Goal: Task Accomplishment & Management: Complete application form

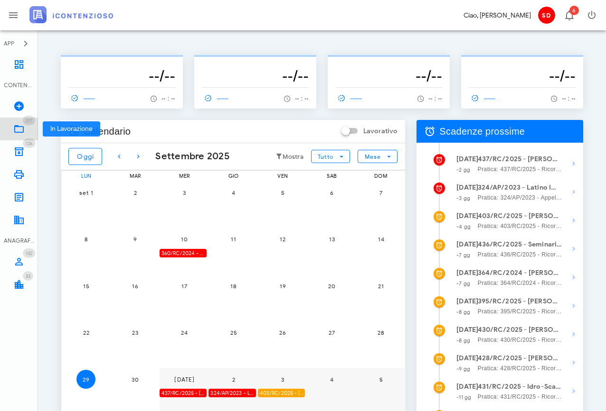
click at [15, 127] on icon at bounding box center [18, 128] width 11 height 11
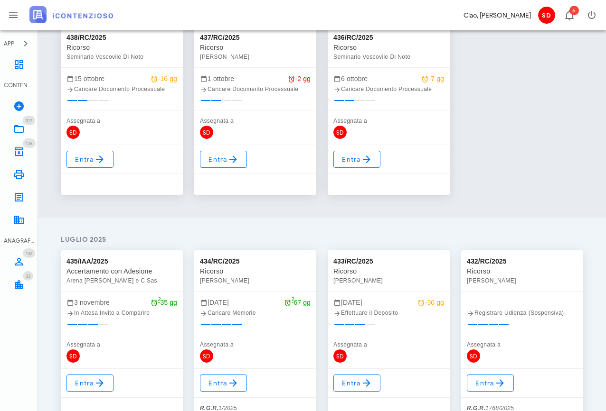
scroll to position [563, 0]
click at [354, 387] on span "Entra" at bounding box center [356, 382] width 31 height 11
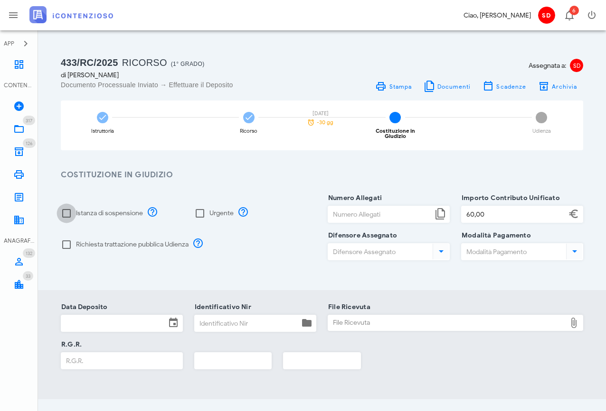
click at [63, 207] on div at bounding box center [66, 213] width 16 height 16
checkbox input "true"
click at [200, 206] on div at bounding box center [200, 213] width 16 height 16
checkbox input "true"
click at [345, 206] on input "Numero Allegati" at bounding box center [380, 214] width 104 height 16
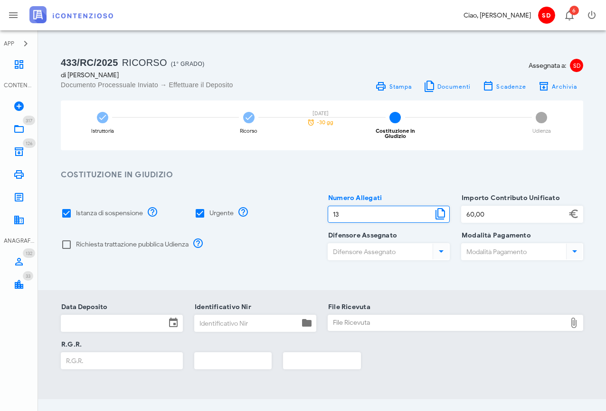
type input "13"
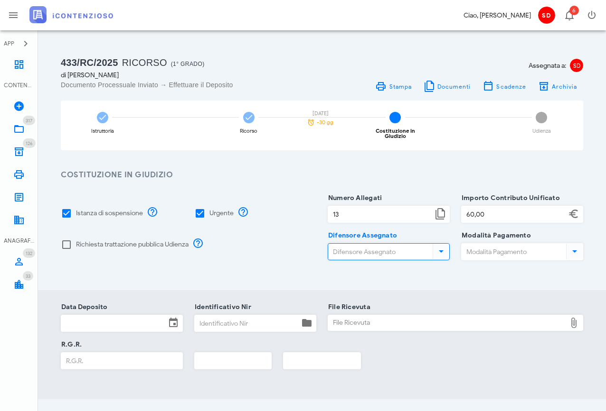
click at [357, 245] on input "Difensore Assegnato" at bounding box center [379, 252] width 103 height 16
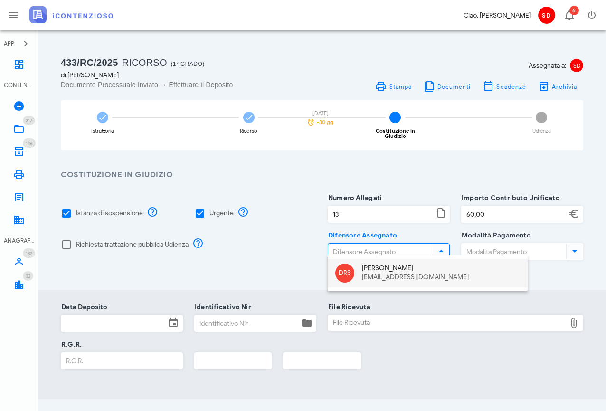
click at [368, 268] on div "Dott. Raffaele Solarino" at bounding box center [441, 269] width 158 height 8
type input "Dott. Raffaele Solarino"
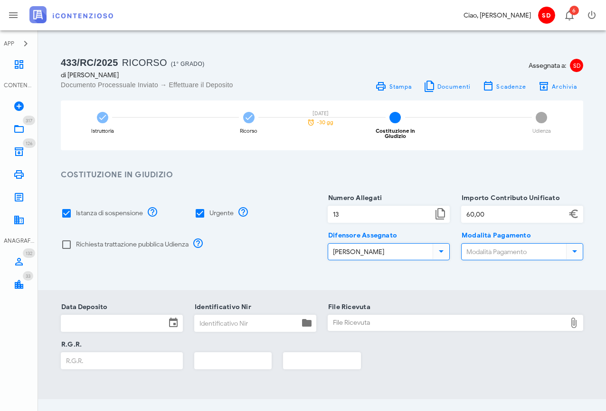
click at [476, 246] on input "Modalità Pagamento" at bounding box center [512, 252] width 103 height 16
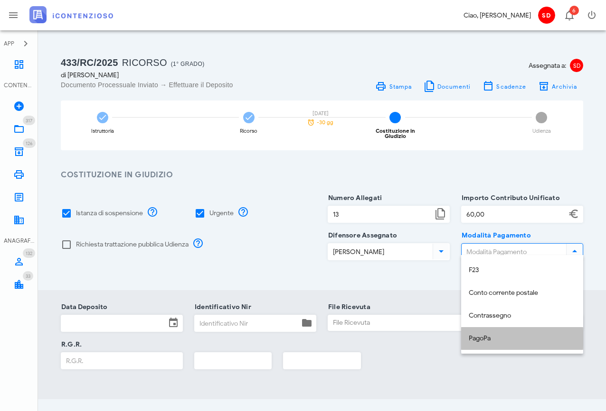
click at [475, 339] on div "PagoPa" at bounding box center [521, 339] width 107 height 8
type input "PagoPa"
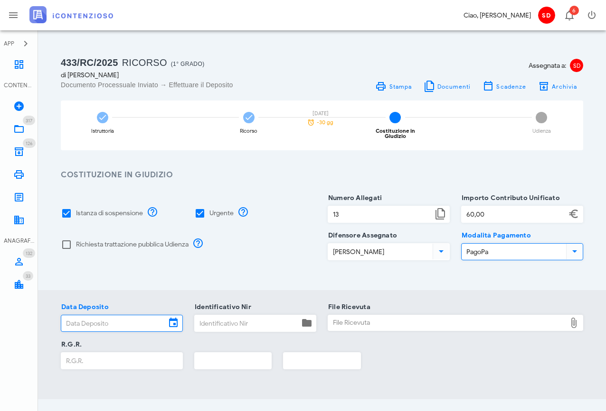
click at [95, 319] on input "Data Deposito" at bounding box center [113, 324] width 104 height 16
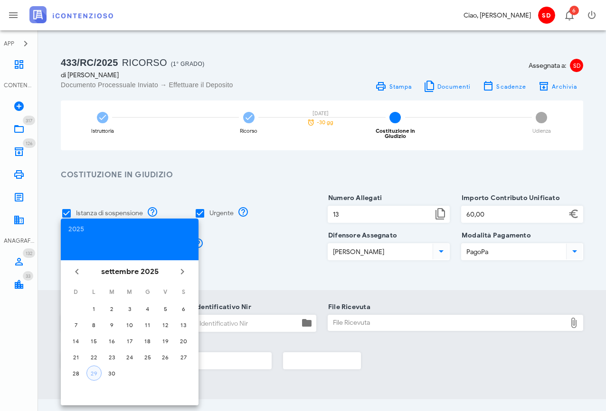
click at [92, 373] on div "29" at bounding box center [94, 373] width 14 height 7
type input "29/09/2025"
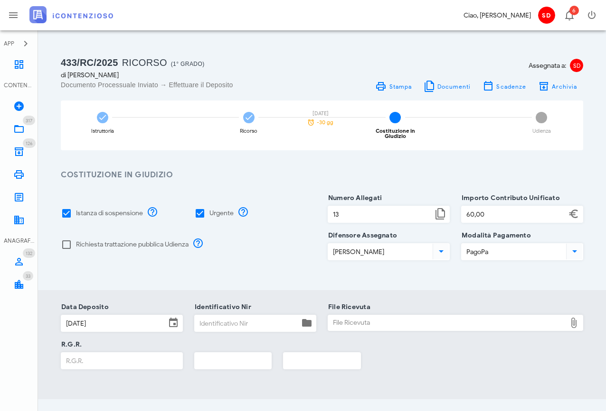
click at [350, 317] on div "File Ricevuta" at bounding box center [447, 323] width 238 height 15
type input "C:\fakepath\Ricevuta_NIR_T-1386825-2025.pdf"
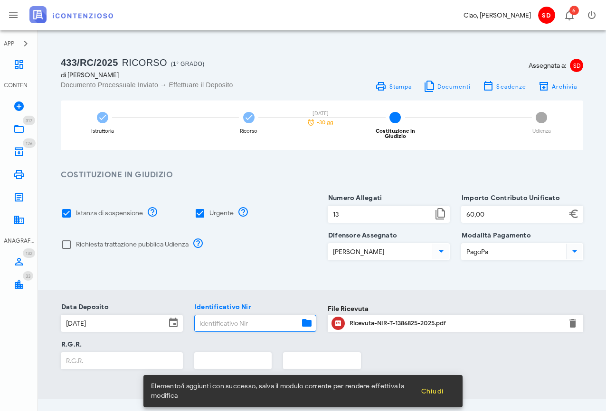
click at [214, 316] on input "Identificativo Nir" at bounding box center [247, 324] width 104 height 16
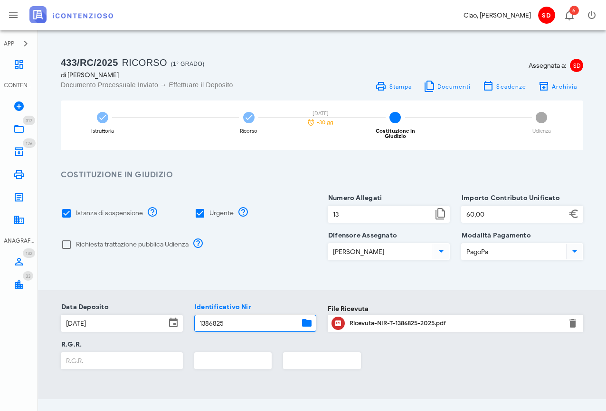
type input "1386825"
click at [98, 359] on input "R.G.R." at bounding box center [121, 361] width 121 height 16
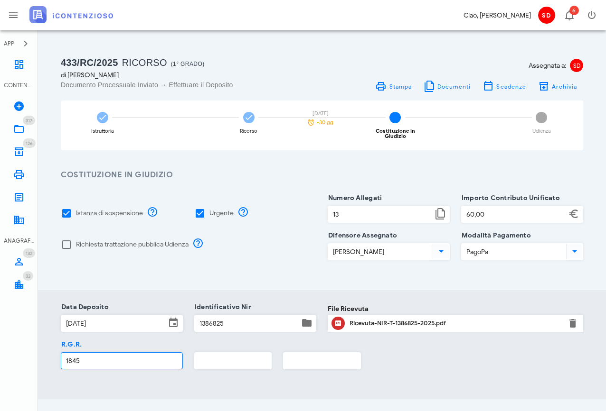
type input "1845"
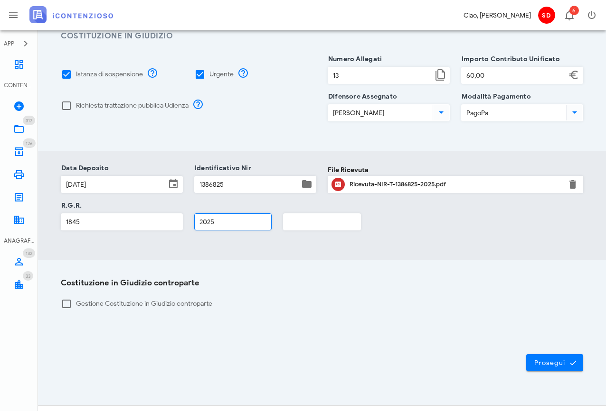
scroll to position [140, 0]
type input "2025"
click at [559, 358] on span "Prosegui" at bounding box center [554, 362] width 42 height 9
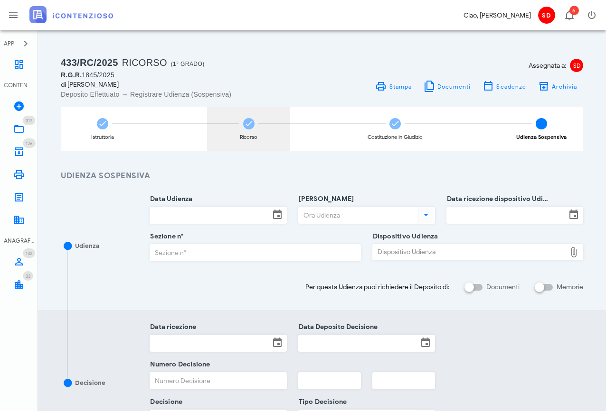
scroll to position [0, 0]
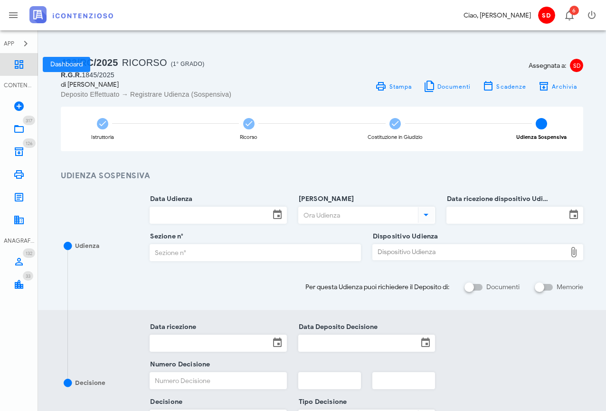
click at [23, 63] on icon at bounding box center [18, 64] width 11 height 11
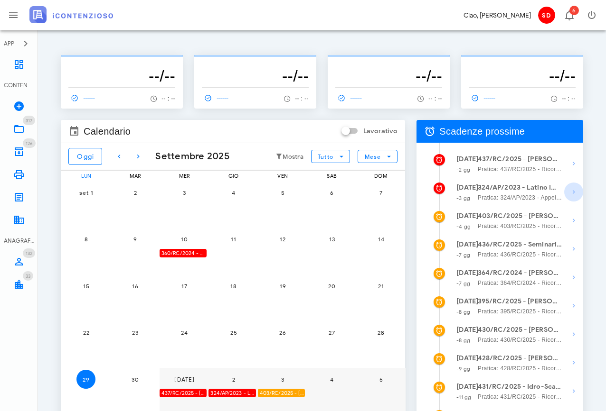
click at [571, 191] on icon "button" at bounding box center [573, 191] width 11 height 11
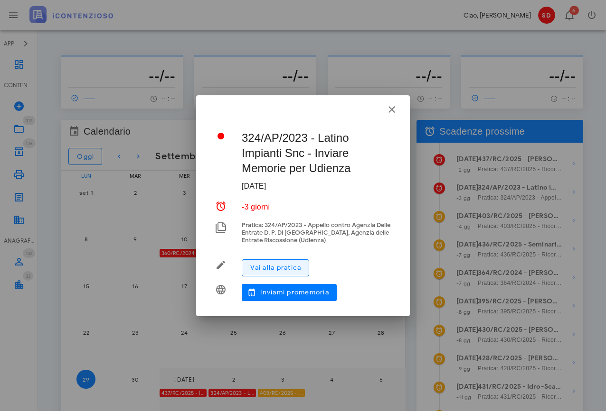
click at [287, 264] on span "Vai alla pratica" at bounding box center [275, 268] width 51 height 8
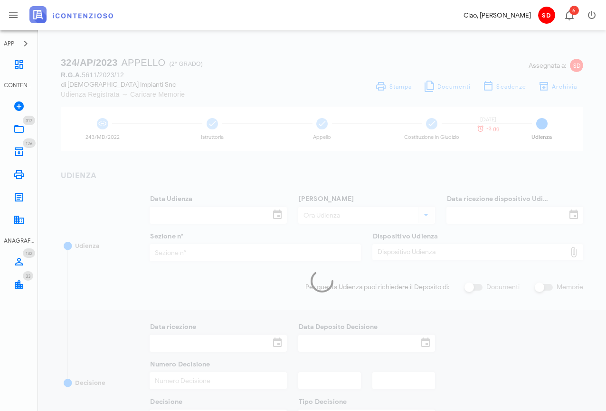
type input "13/10/2025"
type input "08:30"
type input "29/07/2025"
type input "12"
checkbox input "true"
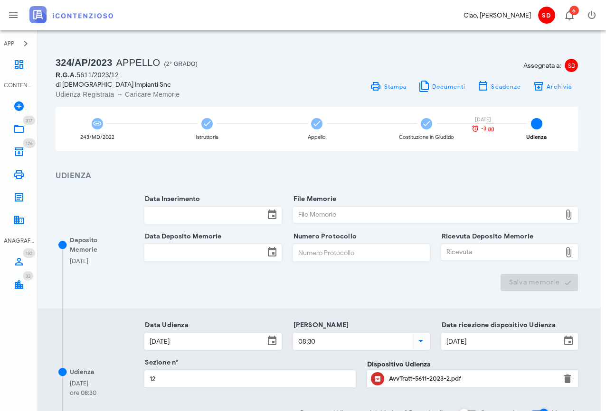
scroll to position [0, 5]
click at [24, 63] on icon at bounding box center [18, 64] width 11 height 11
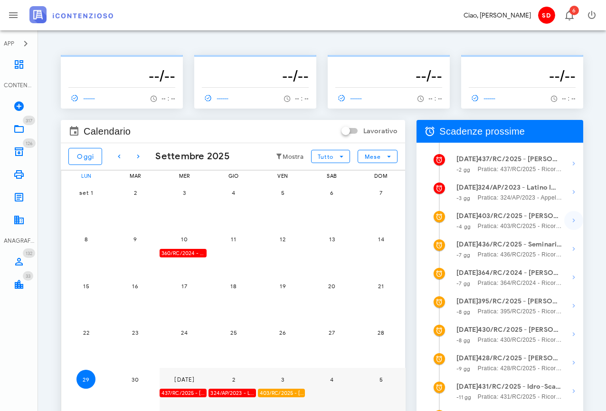
click at [571, 219] on icon "button" at bounding box center [573, 220] width 11 height 11
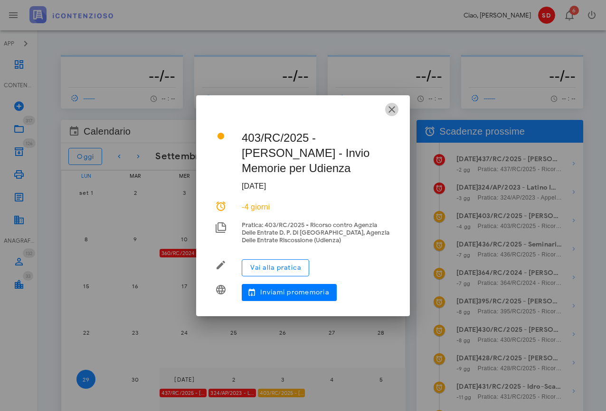
click at [391, 109] on icon "button" at bounding box center [391, 109] width 11 height 11
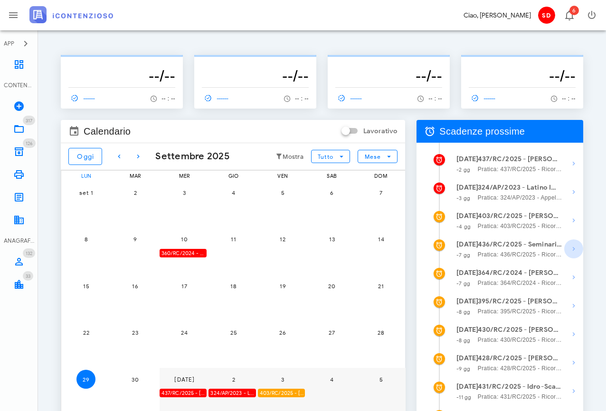
click at [574, 250] on icon "button" at bounding box center [573, 248] width 11 height 11
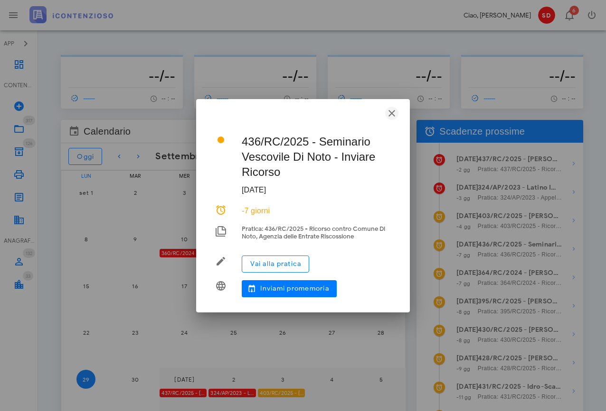
click at [391, 112] on icon "button" at bounding box center [391, 113] width 11 height 11
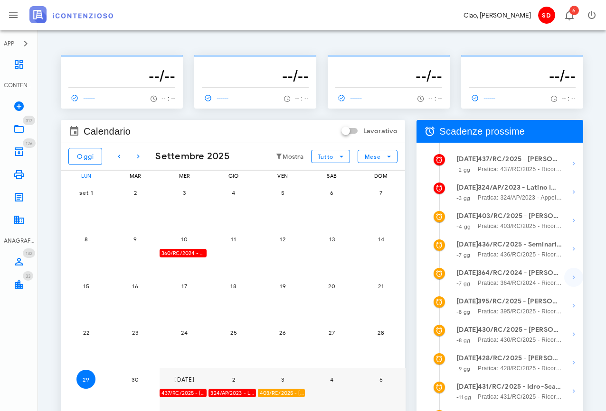
click at [573, 279] on icon "button" at bounding box center [573, 277] width 11 height 11
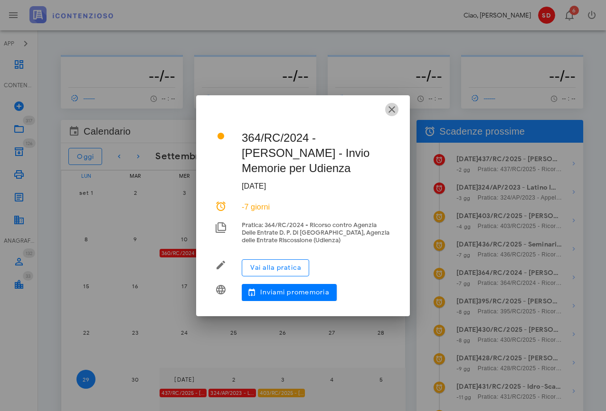
click at [390, 115] on icon "button" at bounding box center [391, 109] width 11 height 11
